Goal: Complete application form: Complete application form

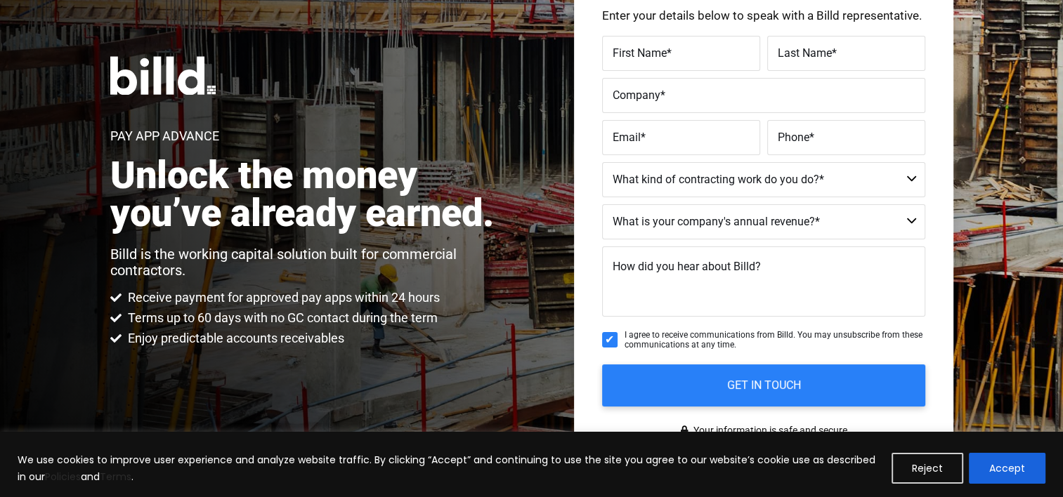
scroll to position [211, 0]
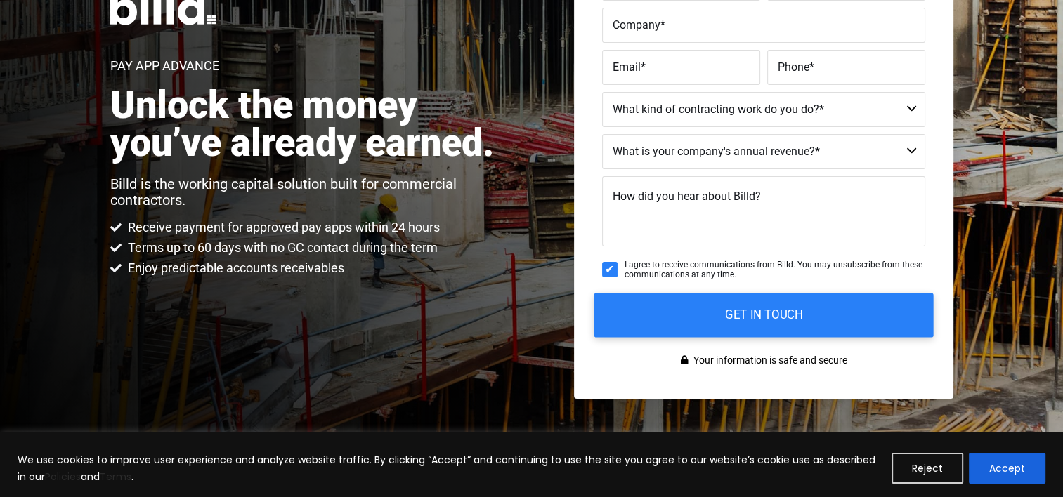
click at [746, 319] on input "GET IN TOUCH" at bounding box center [762, 315] width 339 height 44
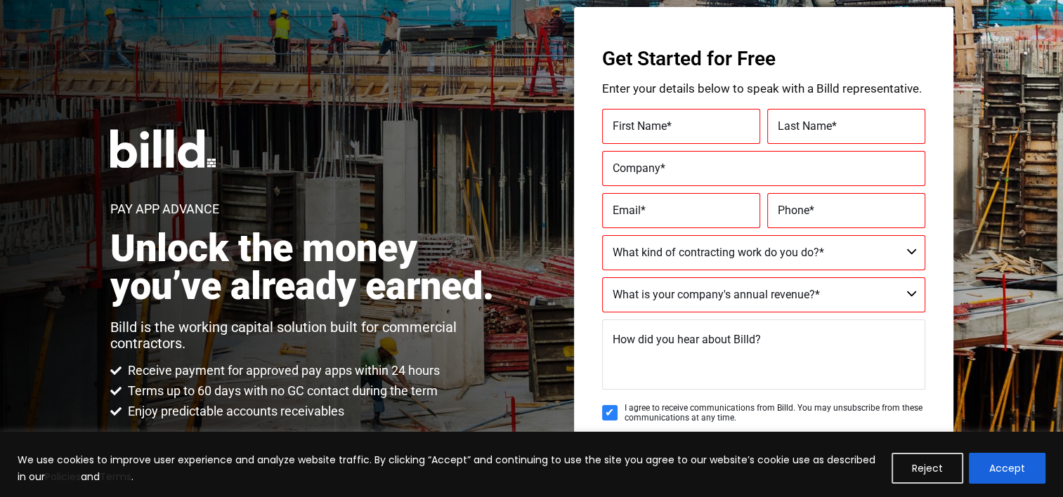
scroll to position [70, 0]
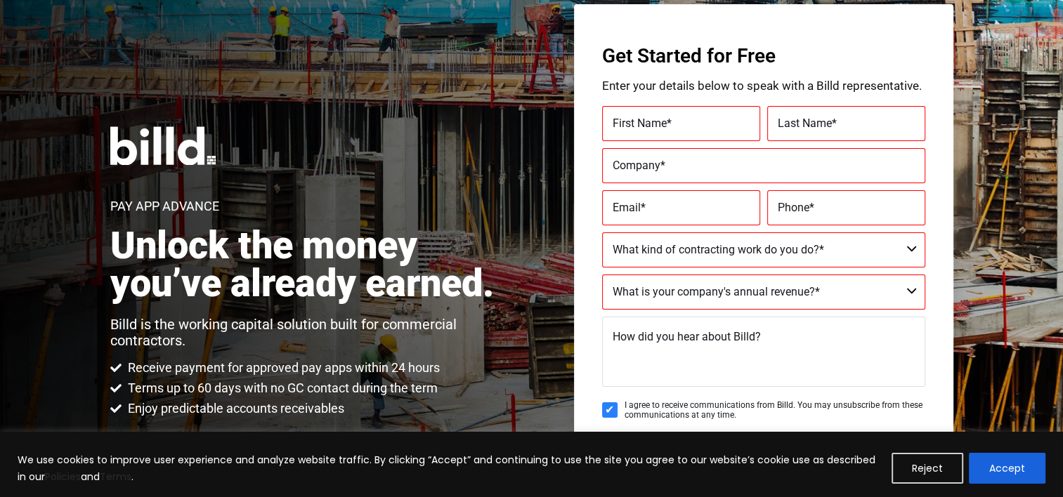
click at [632, 129] on span "First Name" at bounding box center [639, 123] width 54 height 13
click at [632, 129] on input "First Name *" at bounding box center [681, 123] width 158 height 35
type input "[PERSON_NAME]"
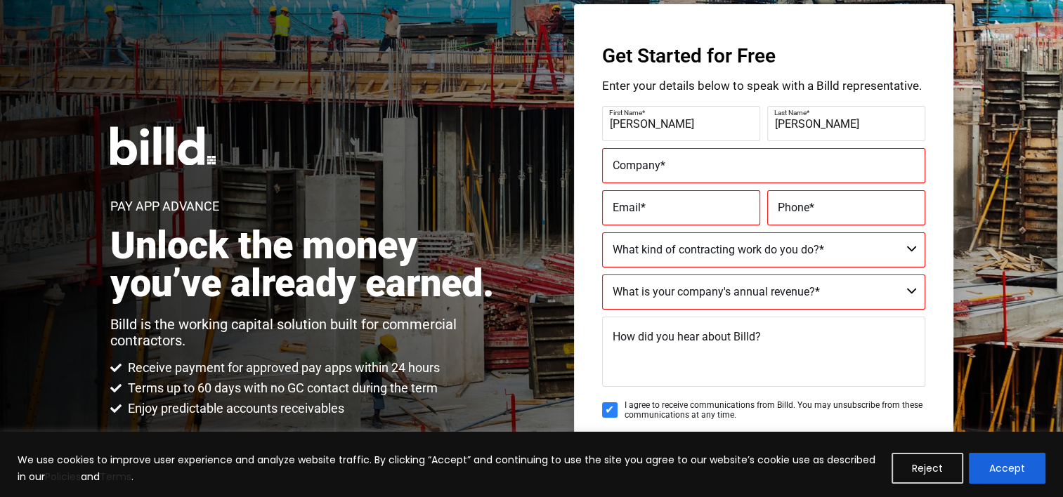
type input "[PERSON_NAME]"
click at [494, 140] on div "Pay App Advance Unlock the money you’ve already earned. Billd is the working ca…" at bounding box center [309, 271] width 398 height 291
click at [1006, 471] on button "Accept" at bounding box center [1006, 468] width 77 height 31
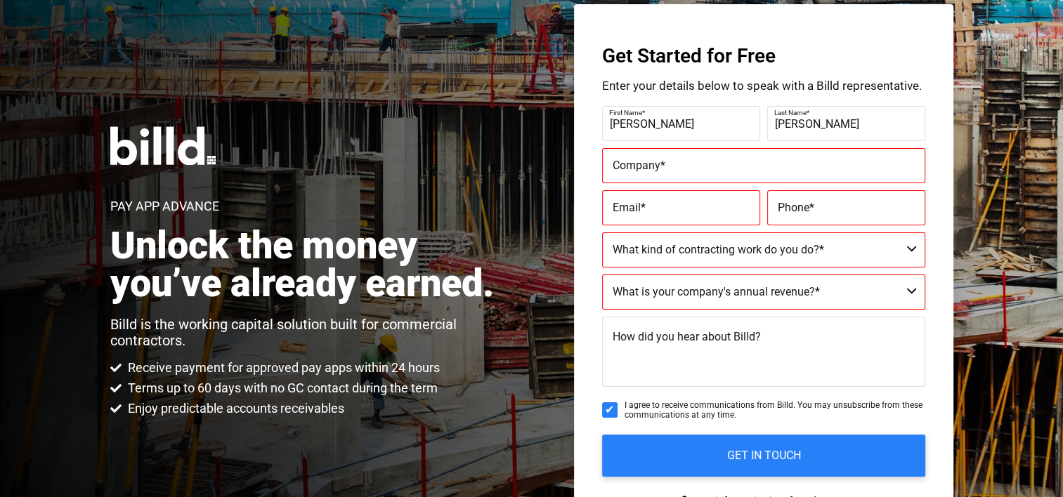
scroll to position [0, 0]
